Goal: Information Seeking & Learning: Learn about a topic

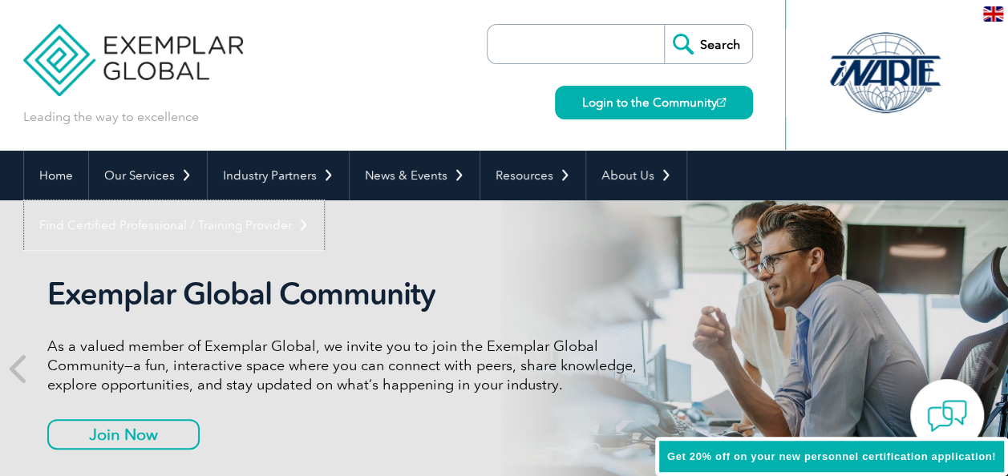
click at [324, 200] on link "Find Certified Professional / Training Provider" at bounding box center [174, 225] width 300 height 50
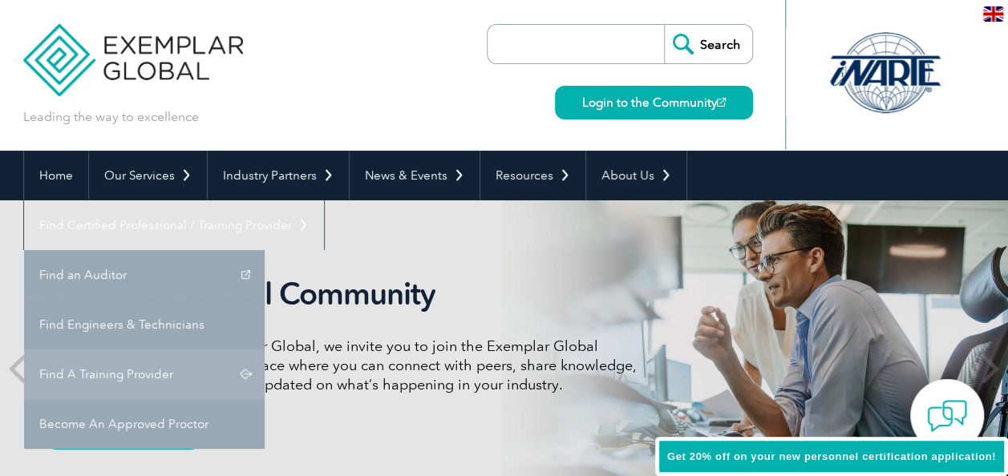
click at [265, 350] on link "Find A Training Provider" at bounding box center [144, 375] width 241 height 50
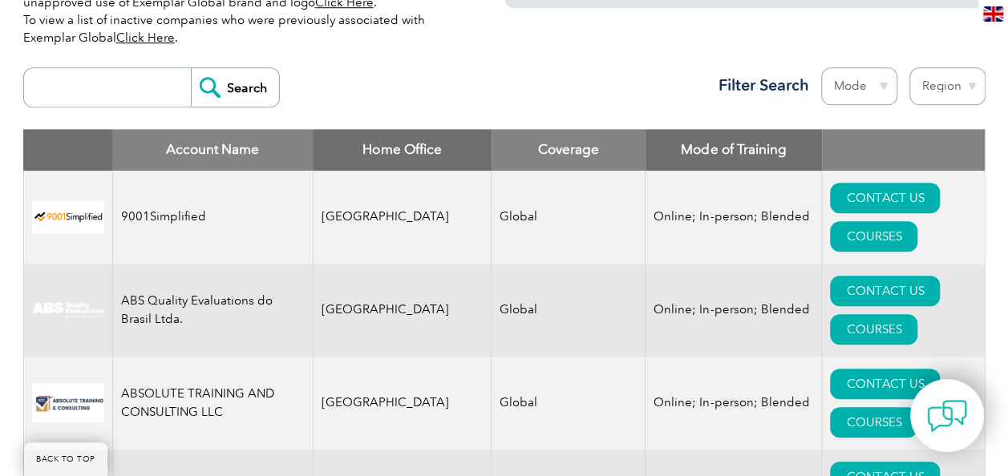
scroll to position [600, 0]
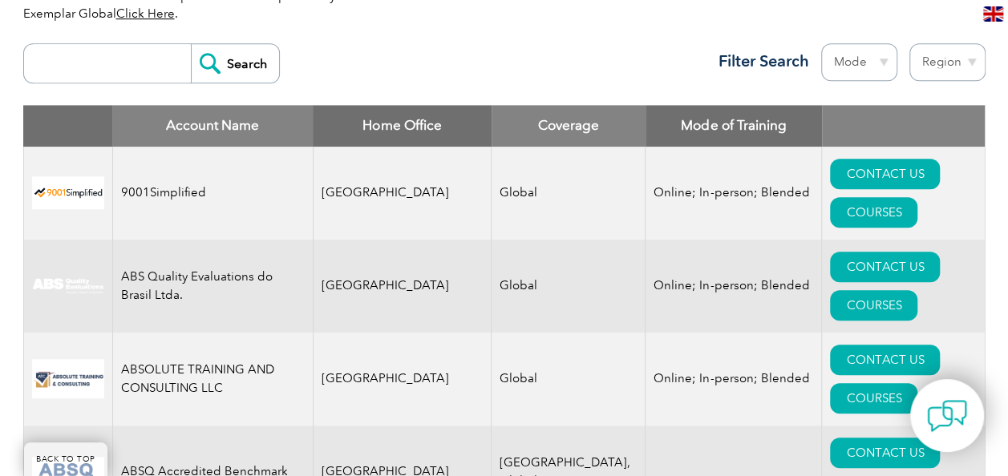
click at [122, 63] on input "search" at bounding box center [111, 63] width 159 height 38
type input "quality growth"
click at [221, 72] on input "Search" at bounding box center [235, 63] width 88 height 38
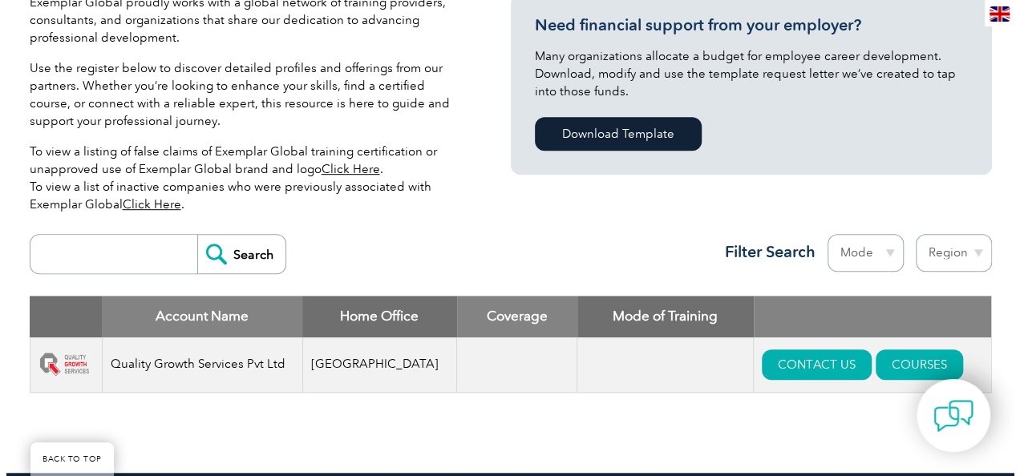
scroll to position [412, 0]
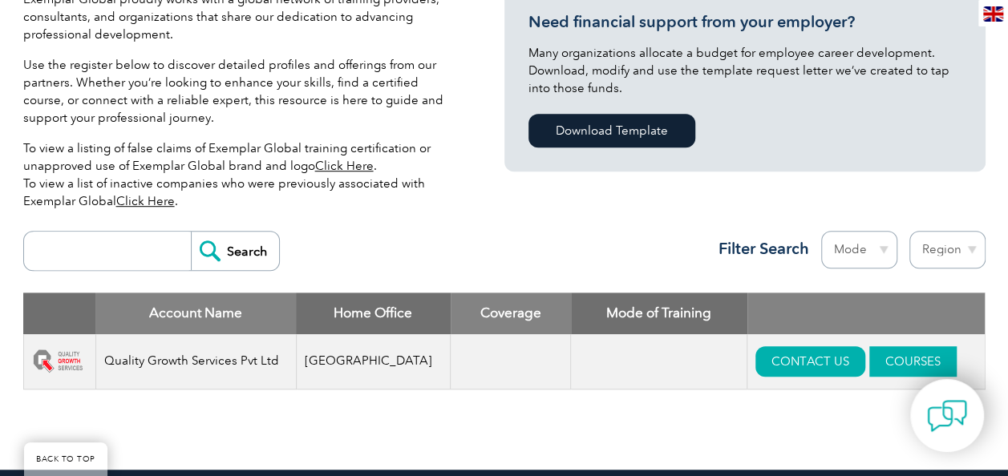
click at [877, 354] on link "COURSES" at bounding box center [912, 361] width 87 height 30
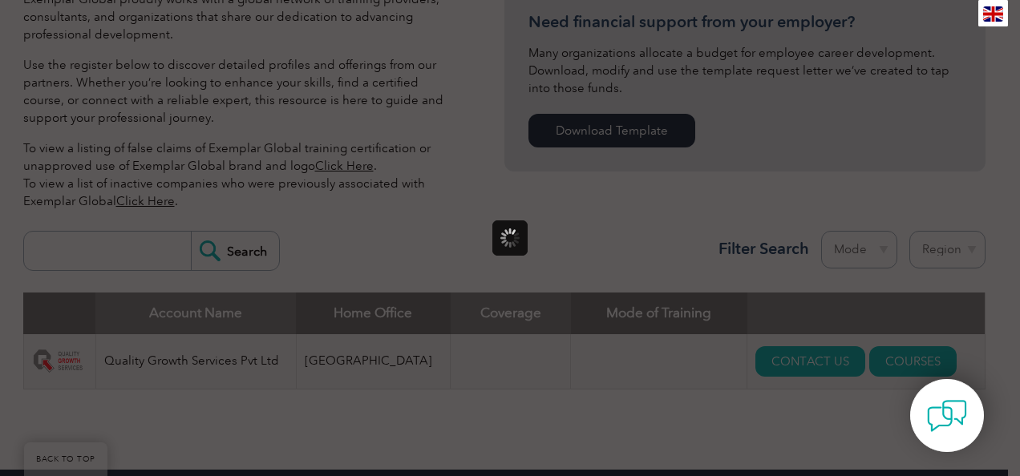
scroll to position [0, 0]
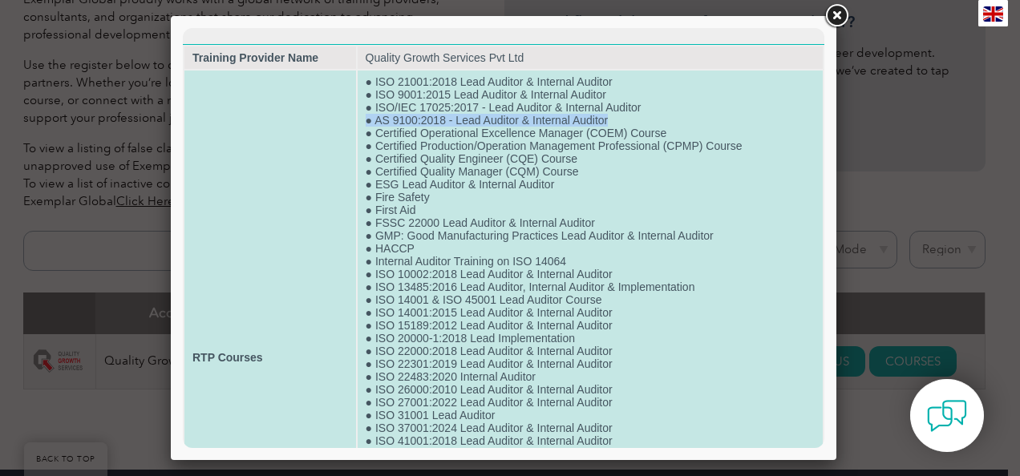
drag, startPoint x: 603, startPoint y: 119, endPoint x: 359, endPoint y: 123, distance: 243.8
click at [359, 123] on td "● ISO 21001:2018 Lead Auditor & Internal Auditor ● ISO 9001:2015 Lead Auditor &…" at bounding box center [590, 358] width 465 height 574
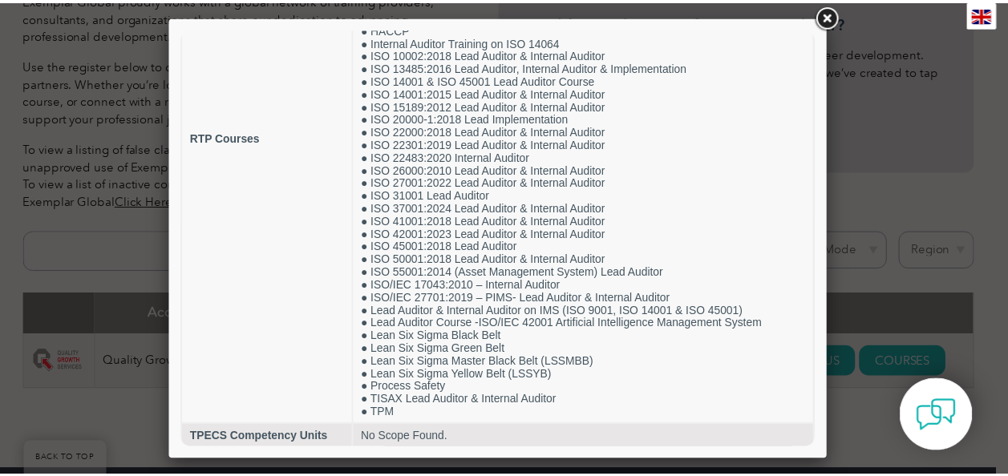
scroll to position [221, 0]
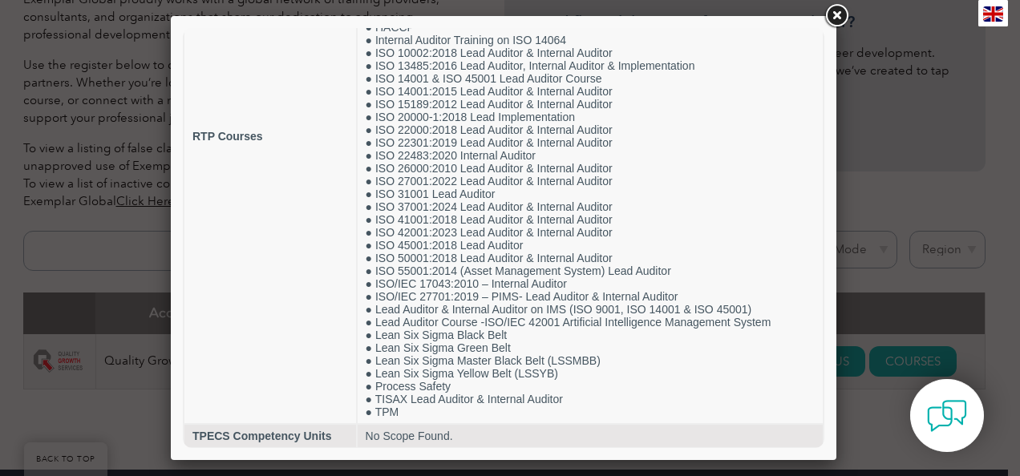
click at [833, 13] on link at bounding box center [836, 16] width 29 height 29
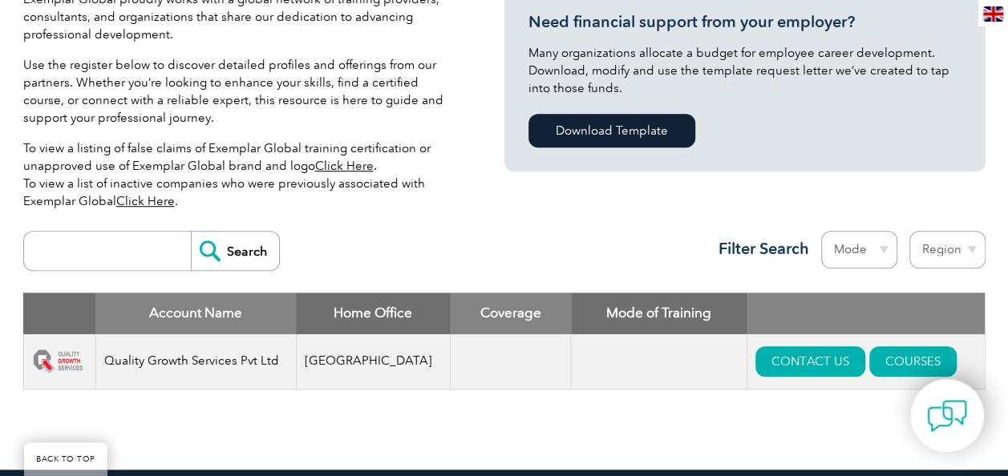
click at [140, 260] on input "search" at bounding box center [111, 251] width 159 height 38
type input "KGS"
click at [191, 232] on input "Search" at bounding box center [235, 251] width 88 height 38
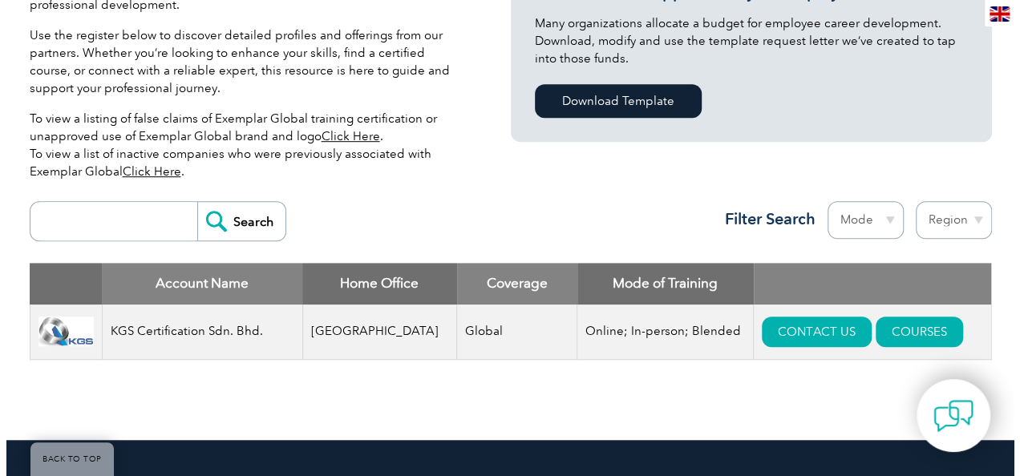
scroll to position [439, 0]
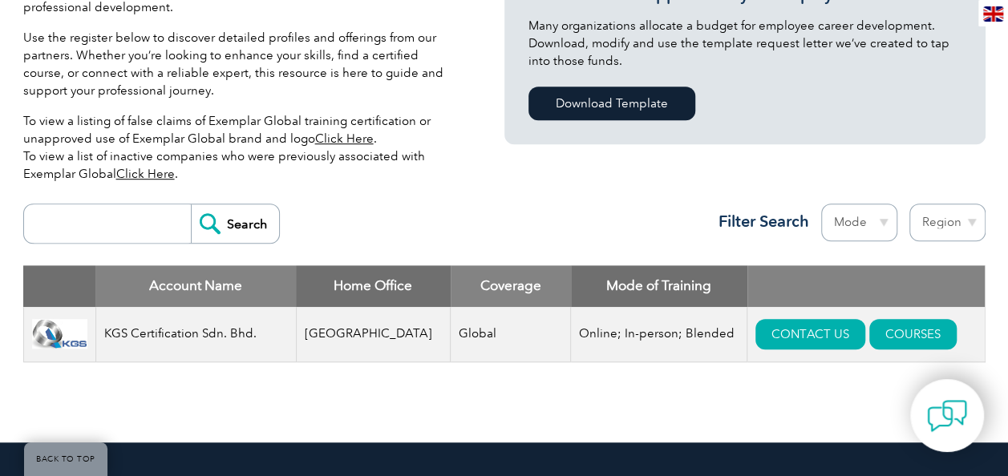
click at [880, 325] on link "COURSES" at bounding box center [912, 334] width 87 height 30
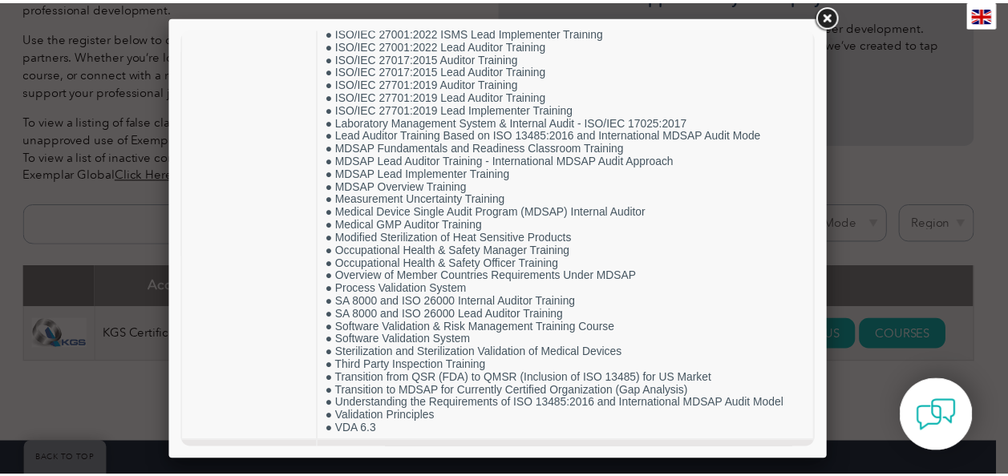
scroll to position [1645, 0]
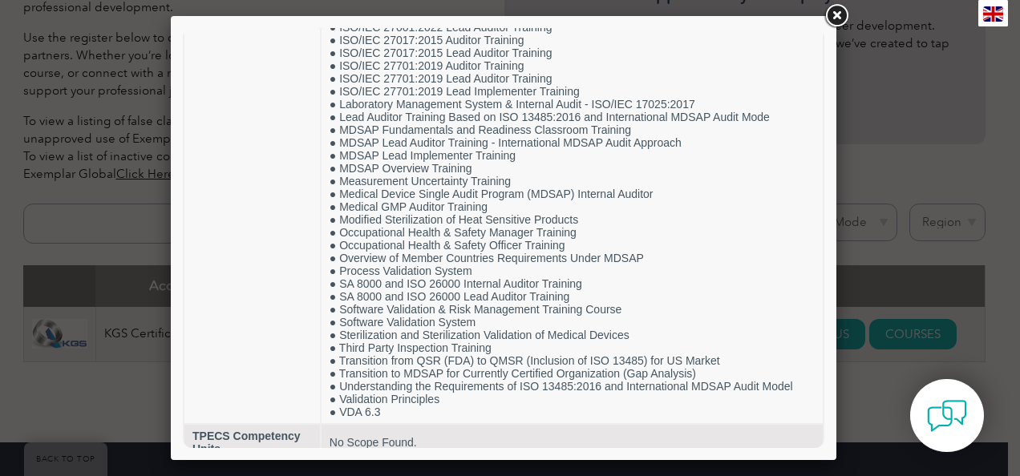
click at [834, 14] on link at bounding box center [836, 16] width 29 height 29
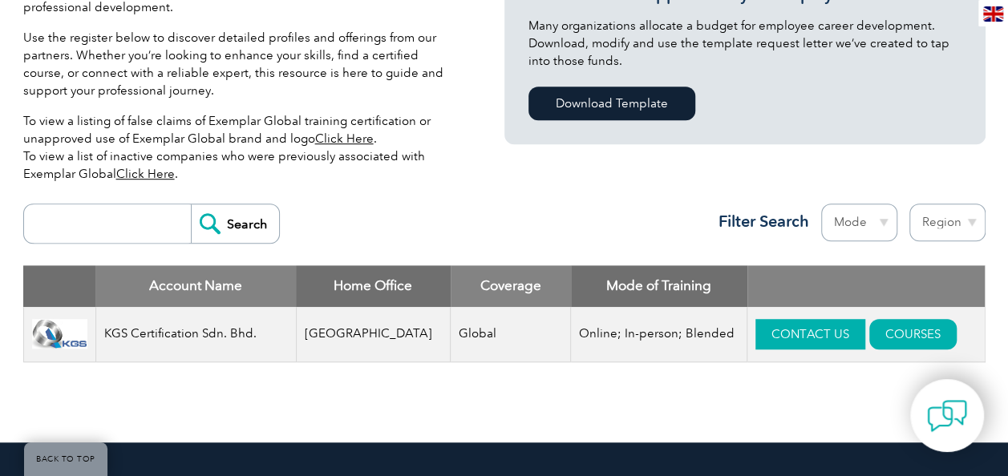
click at [773, 330] on link "CONTACT US" at bounding box center [810, 334] width 110 height 30
